Goal: Transaction & Acquisition: Obtain resource

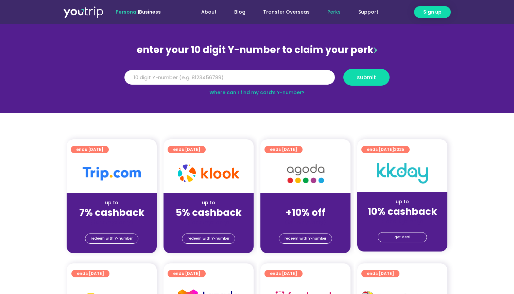
scroll to position [57, 0]
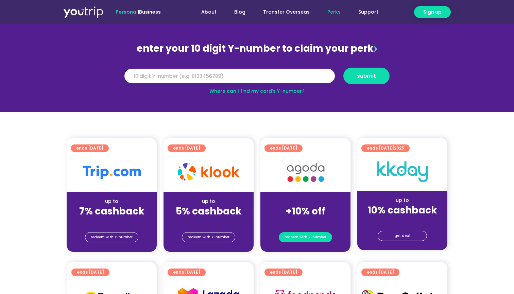
click at [307, 238] on span "redeem with Y-number" at bounding box center [305, 237] width 42 height 10
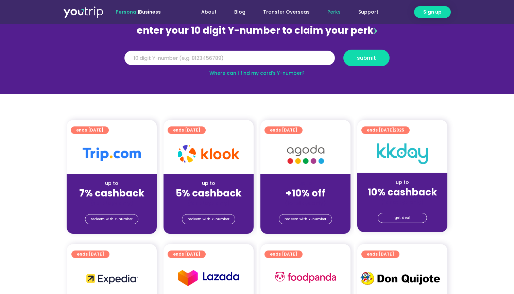
click at [305, 195] on strong "+10% off" at bounding box center [305, 193] width 40 height 13
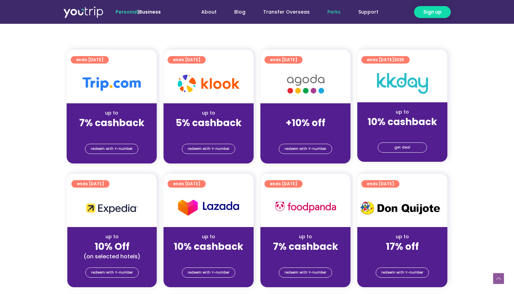
scroll to position [148, 0]
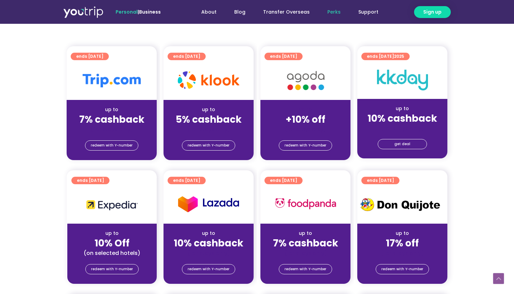
click at [307, 159] on div "redeem with Y-number" at bounding box center [305, 146] width 90 height 27
click at [307, 149] on span "redeem with Y-number" at bounding box center [305, 146] width 42 height 10
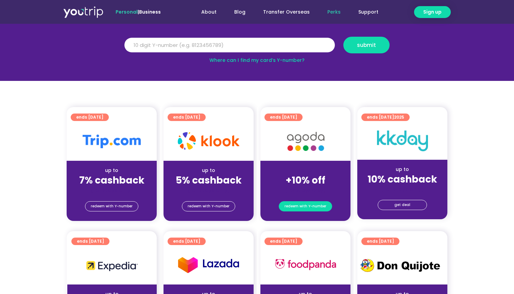
scroll to position [75, 0]
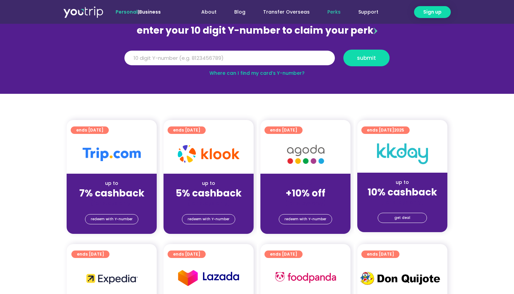
click at [307, 149] on img at bounding box center [305, 154] width 54 height 28
click at [279, 56] on input "Y Number" at bounding box center [229, 58] width 210 height 15
type input "8167942341"
click at [381, 58] on span "submit" at bounding box center [366, 57] width 35 height 5
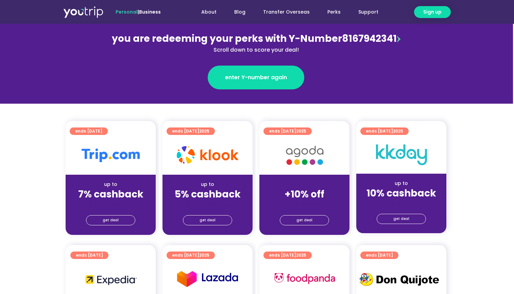
scroll to position [85, 1]
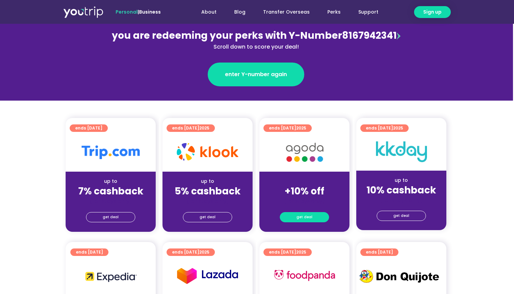
click at [302, 216] on span "get deal" at bounding box center [304, 217] width 16 height 10
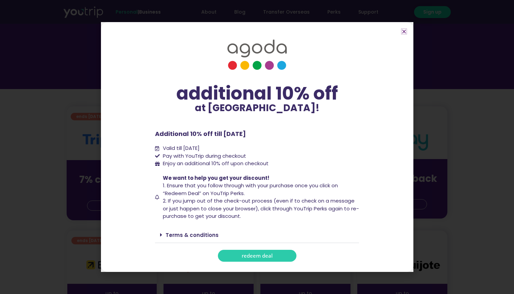
scroll to position [101, 0]
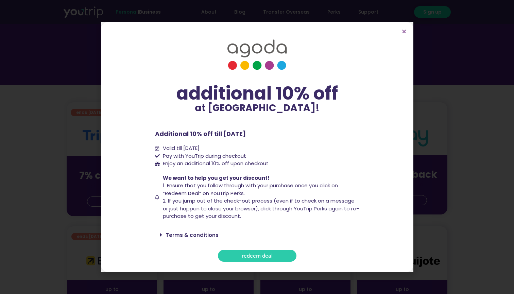
click at [264, 253] on span "redeem deal" at bounding box center [257, 255] width 31 height 5
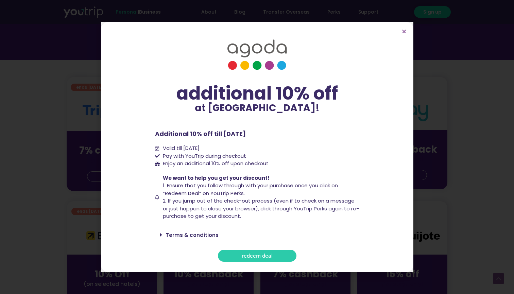
scroll to position [126, 0]
click at [168, 237] on link "Terms & conditions" at bounding box center [191, 234] width 53 height 7
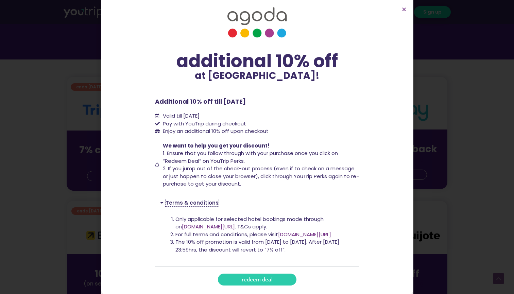
scroll to position [10, 0]
click at [403, 10] on icon "Close" at bounding box center [403, 9] width 5 height 5
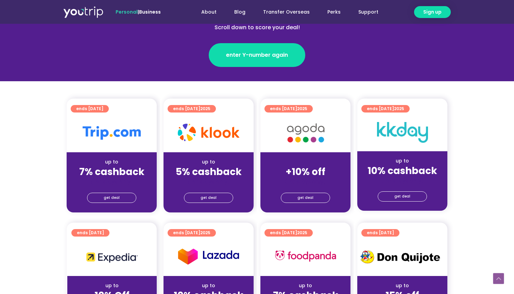
scroll to position [104, 0]
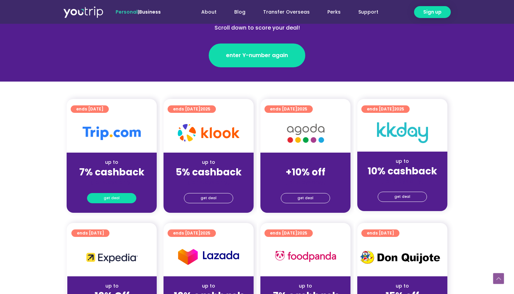
click at [120, 198] on link "get deal" at bounding box center [111, 198] width 49 height 10
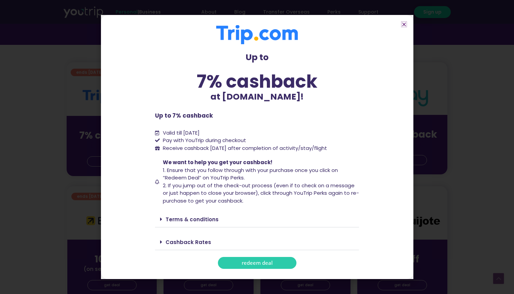
scroll to position [141, 0]
click at [196, 214] on div "Terms & conditions" at bounding box center [257, 219] width 204 height 16
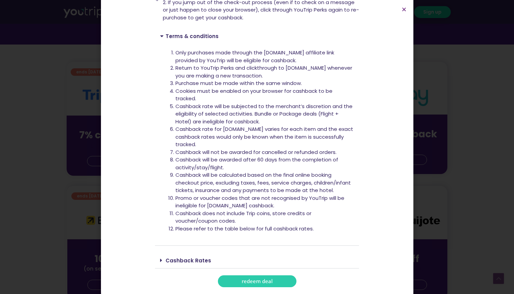
scroll to position [143, 0]
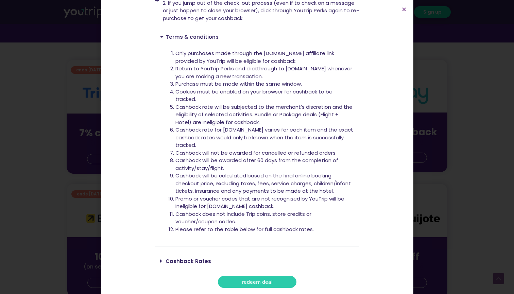
click at [190, 260] on link "Cashback Rates" at bounding box center [188, 261] width 46 height 7
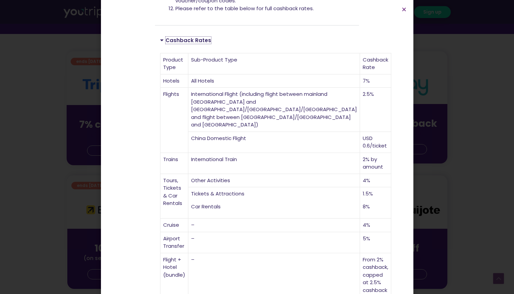
scroll to position [388, 0]
